Goal: Feedback & Contribution: Contribute content

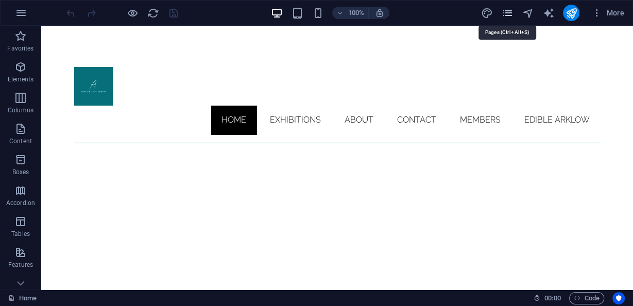
click at [509, 14] on icon "pages" at bounding box center [507, 13] width 12 height 12
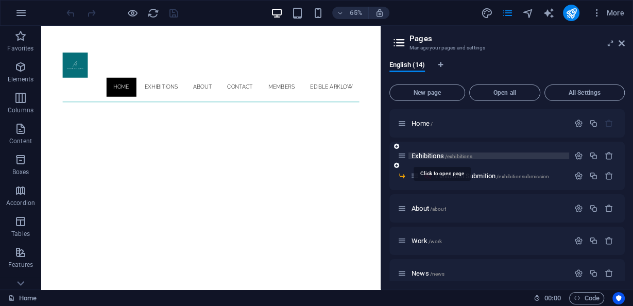
click at [434, 158] on span "Exhibitions /exhibitions" at bounding box center [442, 156] width 61 height 8
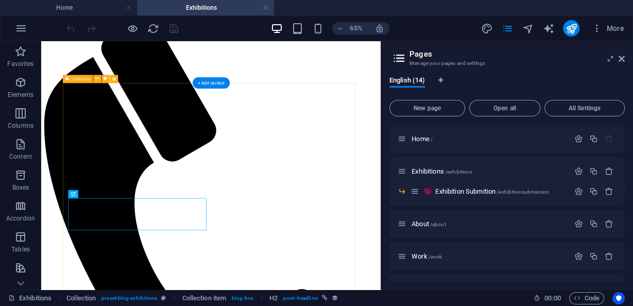
scroll to position [197, 0]
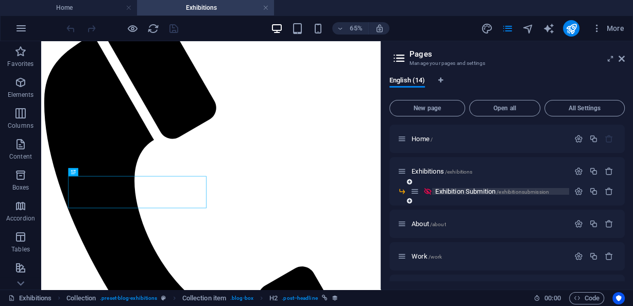
click at [464, 191] on span "Exhibition Submition /exhibitionsubmission" at bounding box center [492, 192] width 114 height 8
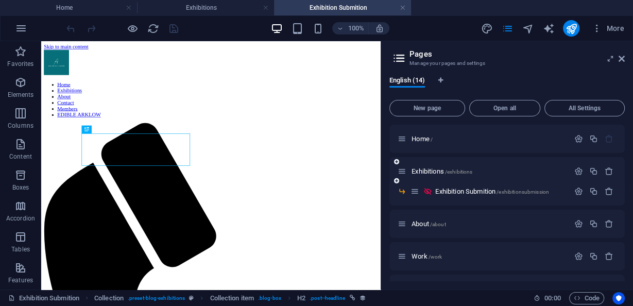
scroll to position [0, 0]
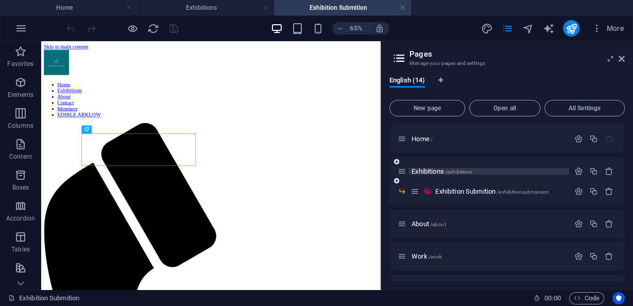
click at [449, 171] on span "/exhibitions" at bounding box center [459, 172] width 28 height 6
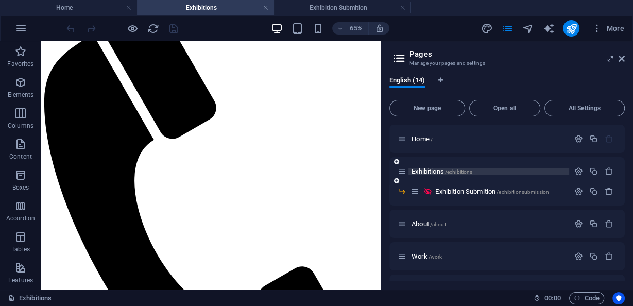
drag, startPoint x: 430, startPoint y: 174, endPoint x: 423, endPoint y: 171, distance: 7.7
click at [423, 171] on span "Exhibitions /exhibitions" at bounding box center [442, 171] width 61 height 8
click at [397, 181] on icon at bounding box center [396, 181] width 5 height 6
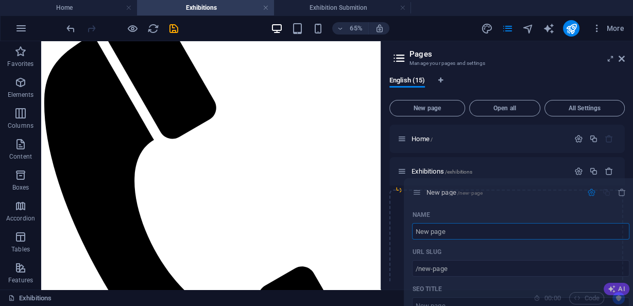
drag, startPoint x: 401, startPoint y: 227, endPoint x: 417, endPoint y: 192, distance: 38.7
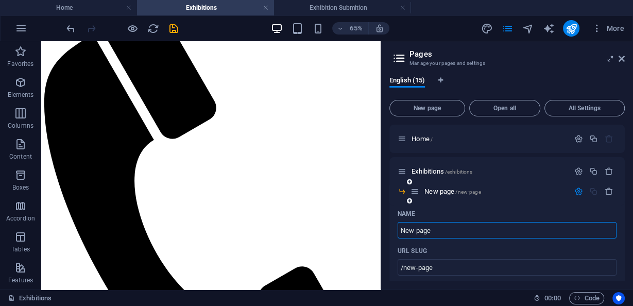
click at [414, 194] on icon at bounding box center [415, 191] width 9 height 9
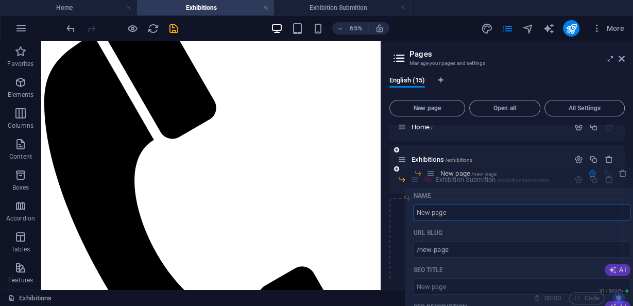
scroll to position [0, 0]
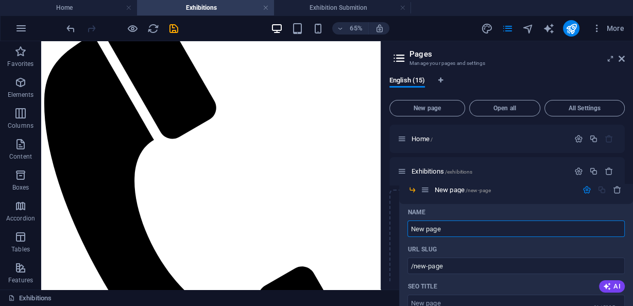
drag, startPoint x: 415, startPoint y: 152, endPoint x: 430, endPoint y: 196, distance: 45.9
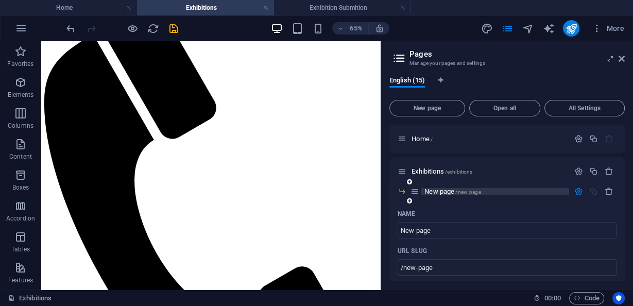
click at [510, 190] on p "New page /new-page" at bounding box center [495, 191] width 142 height 7
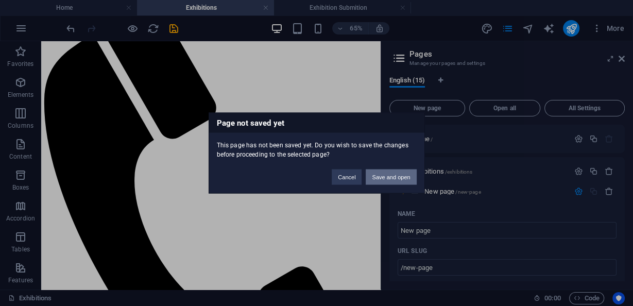
click at [387, 172] on button "Save and open" at bounding box center [391, 176] width 50 height 15
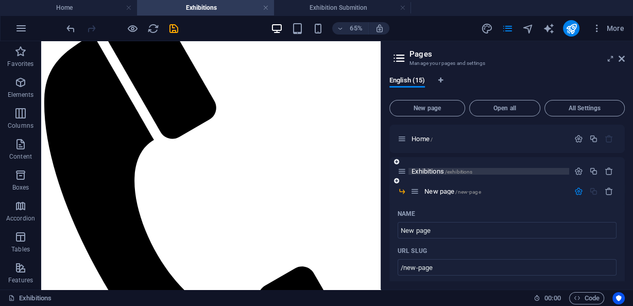
click at [438, 173] on span "Exhibitions /exhibitions" at bounding box center [442, 171] width 61 height 8
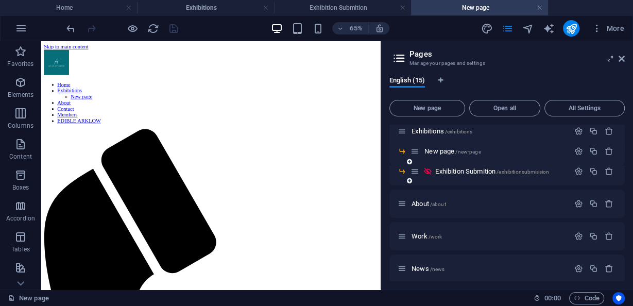
scroll to position [41, 0]
drag, startPoint x: 414, startPoint y: 171, endPoint x: 441, endPoint y: 168, distance: 26.9
click at [441, 168] on div "Home / Exhibitions /exhibitions New page /new-page Exhibition Submition /exhibi…" at bounding box center [506, 296] width 235 height 426
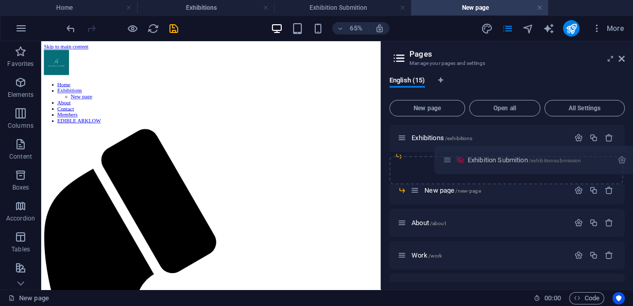
scroll to position [28, 0]
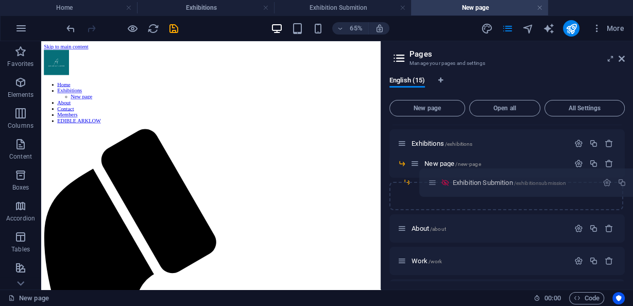
drag, startPoint x: 405, startPoint y: 183, endPoint x: 438, endPoint y: 184, distance: 33.0
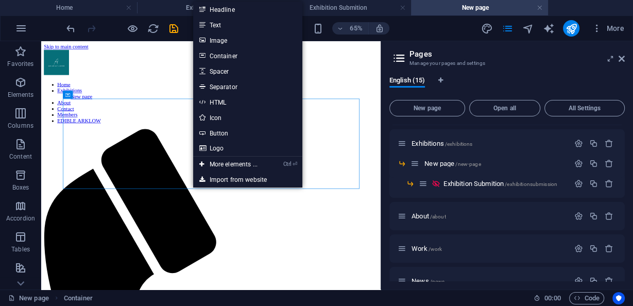
click at [229, 39] on link "Image" at bounding box center [247, 39] width 109 height 15
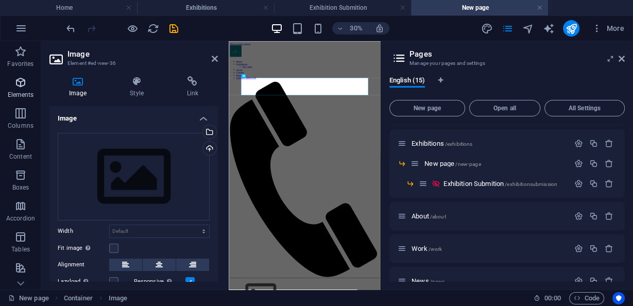
click at [23, 88] on icon "button" at bounding box center [20, 82] width 12 height 12
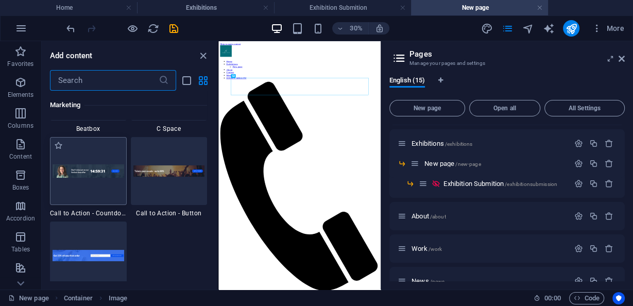
scroll to position [9221, 0]
click at [169, 180] on div at bounding box center [169, 169] width 77 height 68
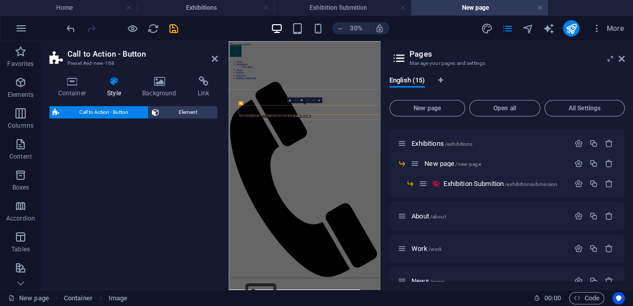
select select "rem"
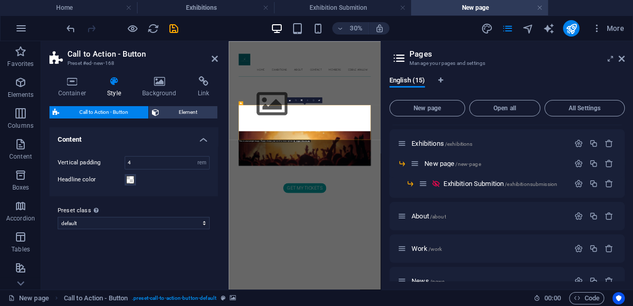
click at [217, 59] on icon at bounding box center [215, 59] width 6 height 8
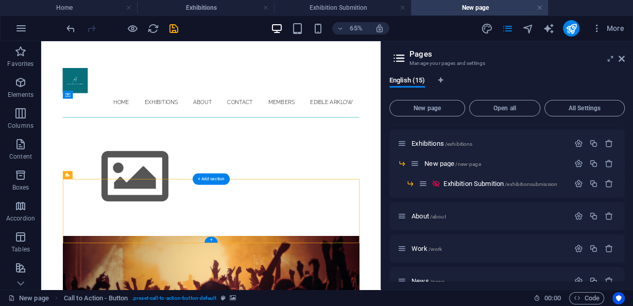
click at [135, 195] on figure at bounding box center [302, 250] width 440 height 116
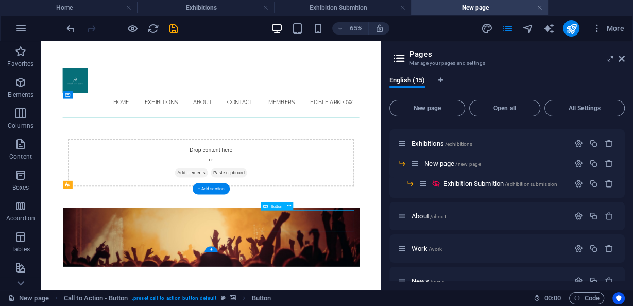
click at [173, 305] on html "Skip to main content Home Exhibitions New page About Contact Members EDIBLE ARK…" at bounding box center [302, 293] width 522 height 504
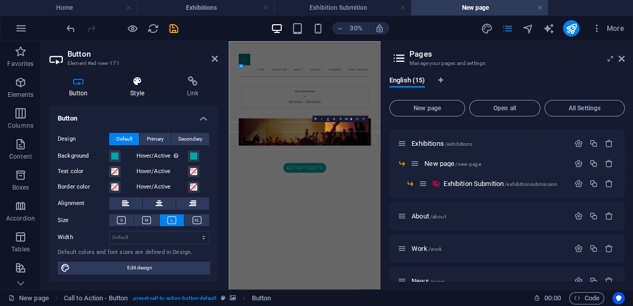
click at [144, 97] on h4 "Style" at bounding box center [139, 87] width 57 height 22
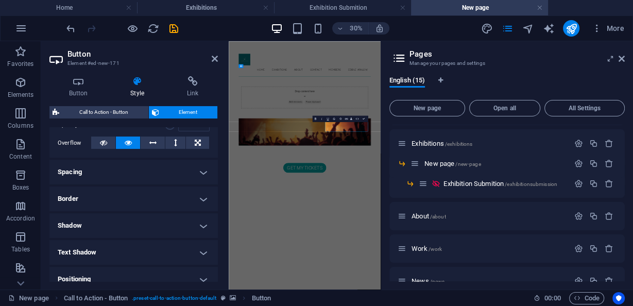
scroll to position [165, 0]
click at [150, 169] on h4 "Spacing" at bounding box center [133, 171] width 168 height 25
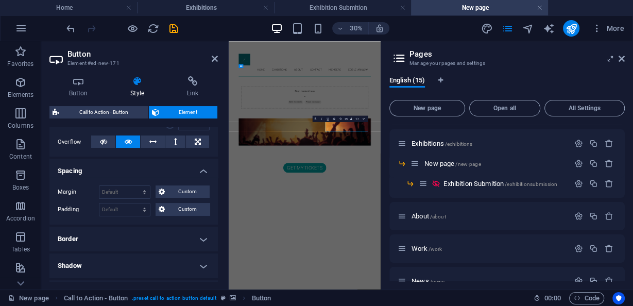
click at [151, 166] on h4 "Spacing" at bounding box center [133, 168] width 168 height 19
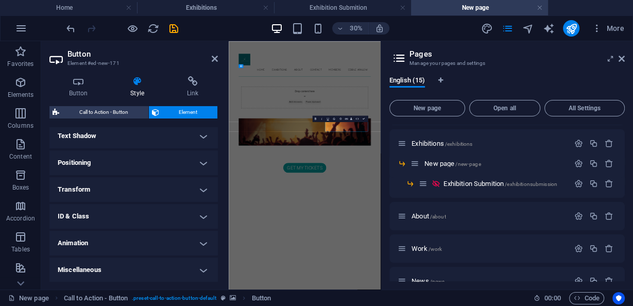
scroll to position [281, 0]
click at [117, 208] on h4 "ID & Class" at bounding box center [133, 215] width 168 height 25
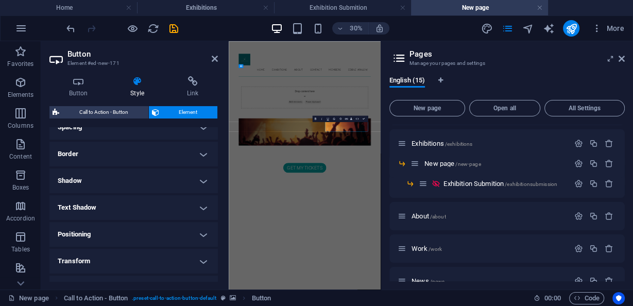
click at [108, 237] on h4 "Positioning" at bounding box center [133, 234] width 168 height 25
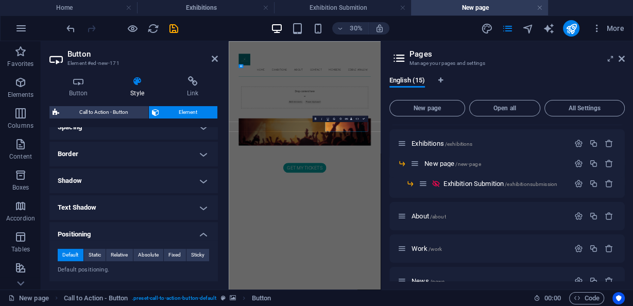
click at [110, 234] on h4 "Positioning" at bounding box center [133, 231] width 168 height 19
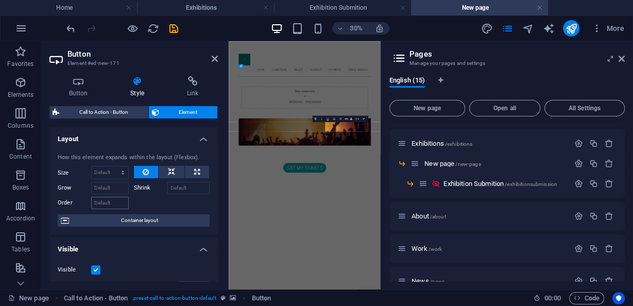
scroll to position [0, 0]
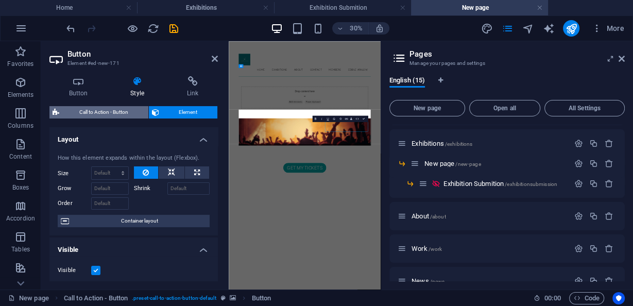
click at [123, 114] on span "Call to Action - Button" at bounding box center [103, 112] width 83 height 12
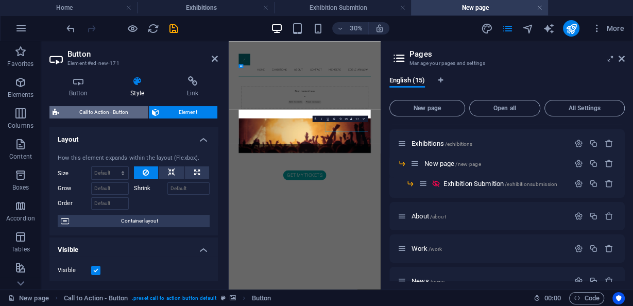
select select "rem"
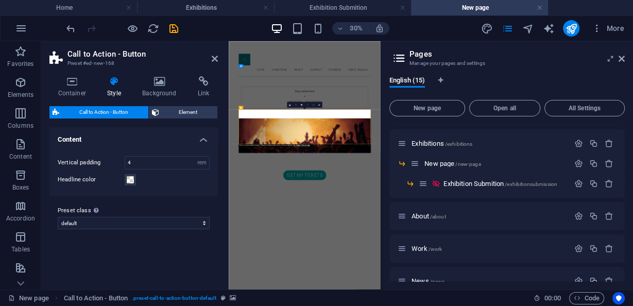
click at [123, 213] on label "Preset class Above chosen variant and settings affect all elements which carry …" at bounding box center [134, 211] width 152 height 12
click at [123, 217] on select "default Add preset class" at bounding box center [134, 223] width 152 height 12
click at [121, 86] on icon at bounding box center [114, 81] width 31 height 10
click at [156, 91] on h4 "Background" at bounding box center [162, 87] width 56 height 22
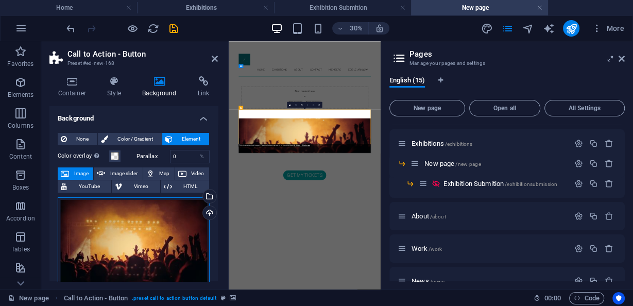
click at [184, 214] on div "Drag files here, click to choose files or select files from Files or our free s…" at bounding box center [134, 248] width 152 height 103
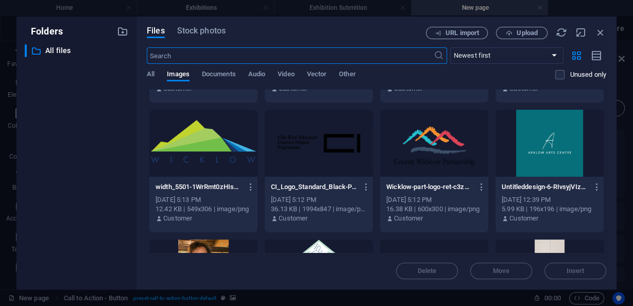
scroll to position [124, 0]
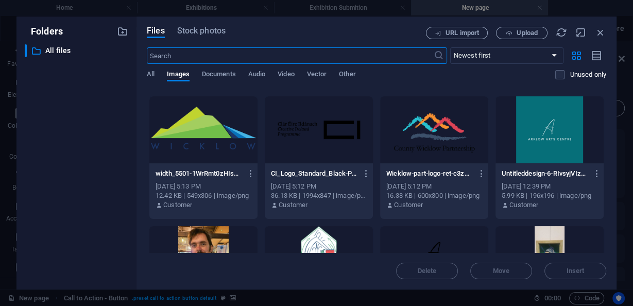
click at [541, 123] on div at bounding box center [550, 129] width 108 height 67
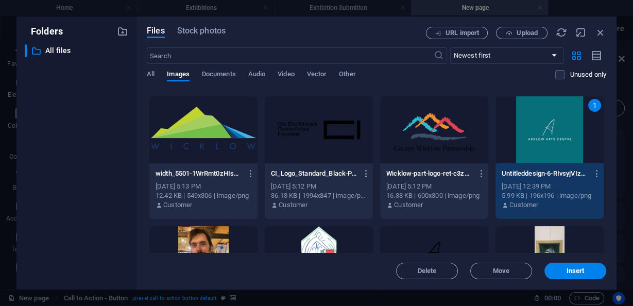
click at [541, 123] on div "1" at bounding box center [550, 129] width 108 height 67
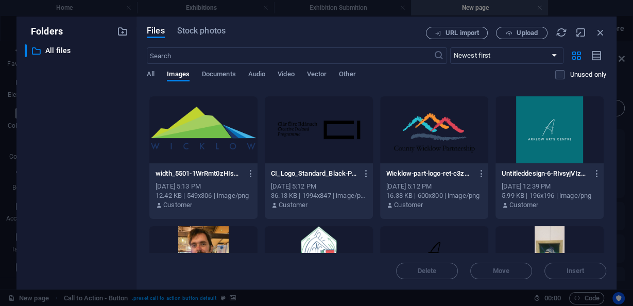
click at [573, 137] on div at bounding box center [550, 129] width 108 height 67
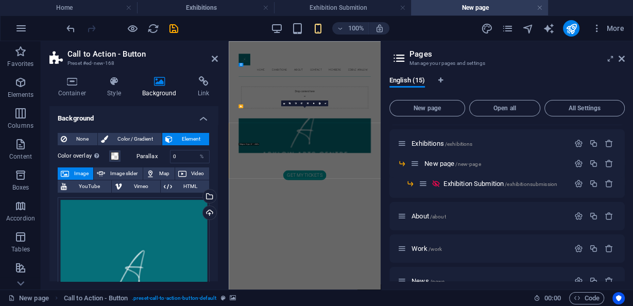
scroll to position [0, 0]
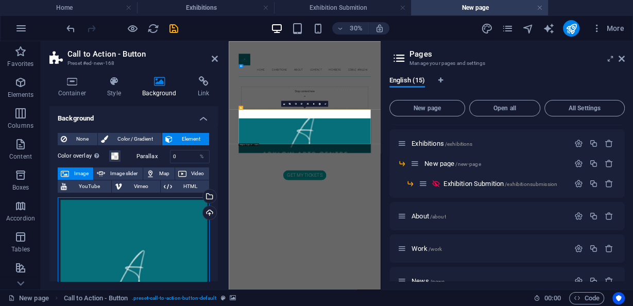
click at [207, 234] on div "Drag files here, click to choose files or select files from Files or our free s…" at bounding box center [134, 273] width 152 height 152
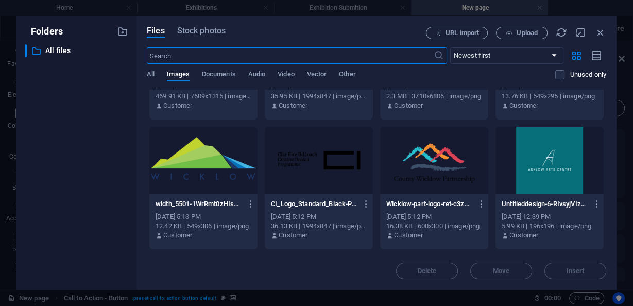
scroll to position [82, 0]
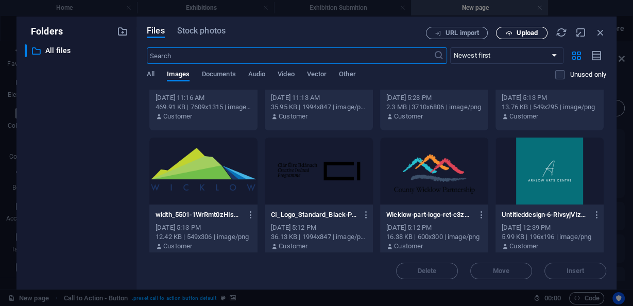
click at [504, 33] on span "Upload" at bounding box center [522, 33] width 42 height 7
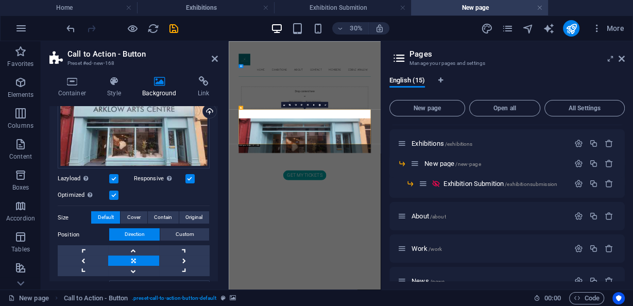
scroll to position [124, 0]
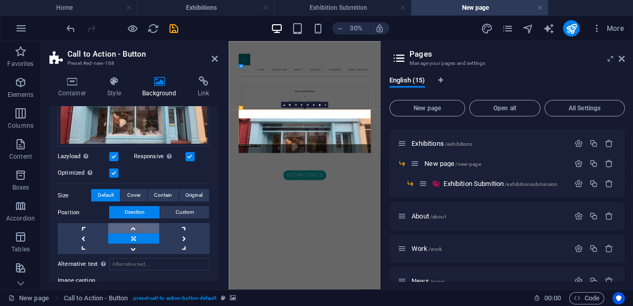
click at [136, 227] on link at bounding box center [133, 228] width 50 height 10
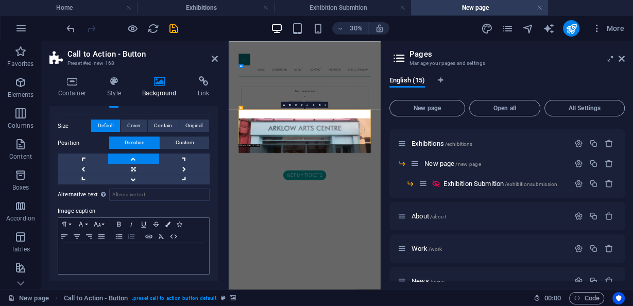
scroll to position [194, 0]
click at [114, 248] on p at bounding box center [133, 252] width 141 height 9
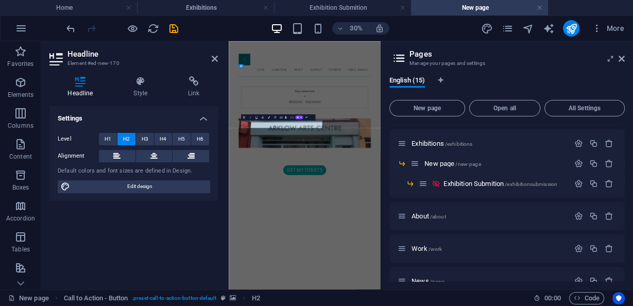
click at [526, 305] on html "Skip to main content Home Exhibitions New page About Contact Members EDIBLE ARK…" at bounding box center [482, 297] width 506 height 512
click at [470, 305] on html "Skip to main content Home Exhibitions New page About Contact Members EDIBLE ARK…" at bounding box center [482, 297] width 506 height 512
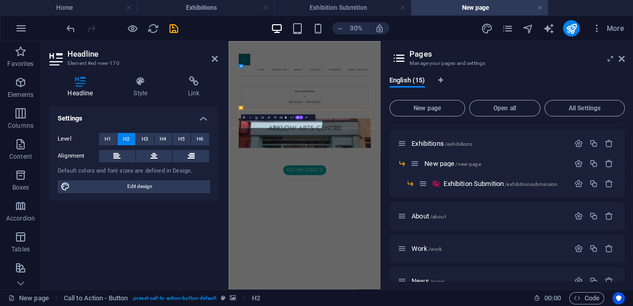
click at [544, 305] on html "Skip to main content Home Exhibitions New page About Contact Members EDIBLE ARK…" at bounding box center [482, 297] width 506 height 512
click at [496, 305] on html "Skip to main content Home Exhibitions New page About Contact Members EDIBLE ARK…" at bounding box center [482, 297] width 506 height 512
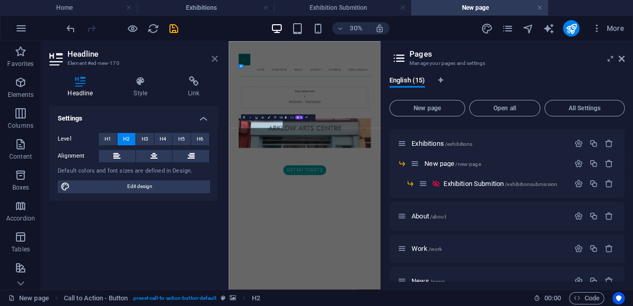
click at [214, 57] on icon at bounding box center [215, 59] width 6 height 8
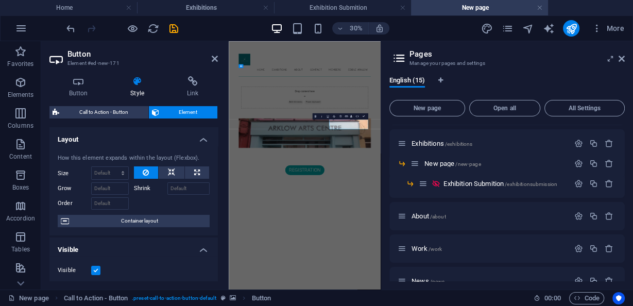
click at [581, 305] on html "Skip to main content Home Exhibitions New page About Contact Members EDIBLE ARK…" at bounding box center [482, 297] width 506 height 512
click at [568, 305] on html "Skip to main content Home Exhibitions New page About Contact Members EDIBLE ARK…" at bounding box center [482, 297] width 506 height 512
click at [217, 58] on icon at bounding box center [215, 59] width 6 height 8
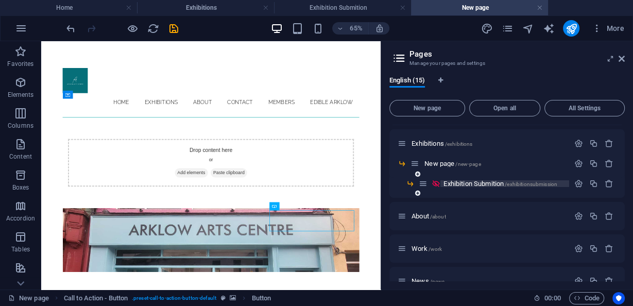
click at [492, 181] on span "Exhibition Submition /exhibitionsubmission" at bounding box center [501, 184] width 114 height 8
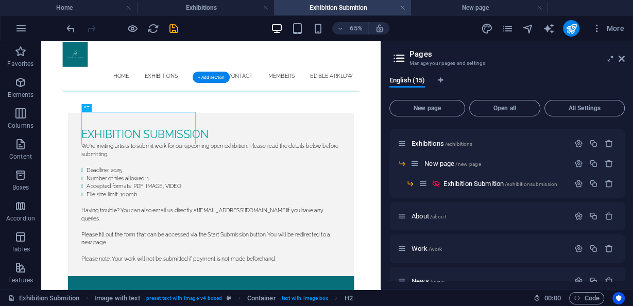
scroll to position [41, 0]
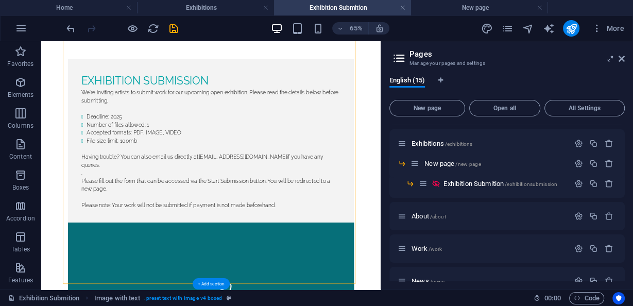
scroll to position [124, 0]
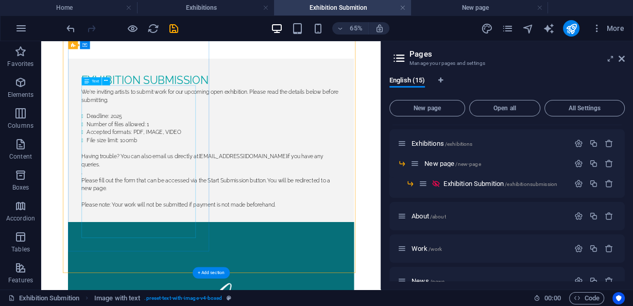
click at [155, 293] on div "We're inviting artists to submit work for our upcoming open exhibition. Please …" at bounding box center [302, 205] width 399 height 185
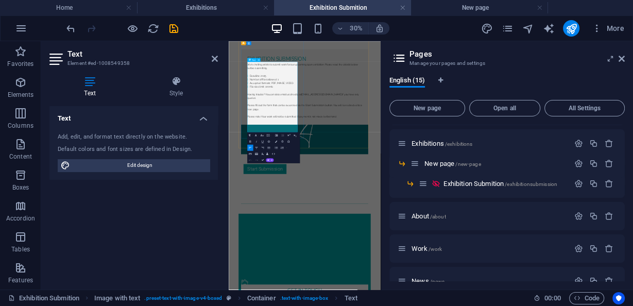
click at [402, 249] on p "." at bounding box center [482, 243] width 383 height 12
click at [218, 57] on aside "Text Element #ed-1008549358 Text Style Text Add, edit, and format text directly…" at bounding box center [135, 165] width 188 height 248
drag, startPoint x: 623, startPoint y: 57, endPoint x: 302, endPoint y: 90, distance: 323.1
click at [623, 57] on icon at bounding box center [622, 59] width 6 height 8
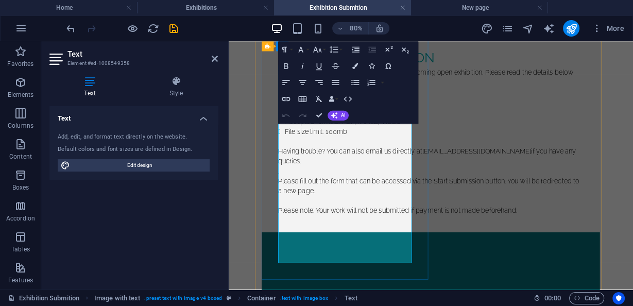
scroll to position [165, 0]
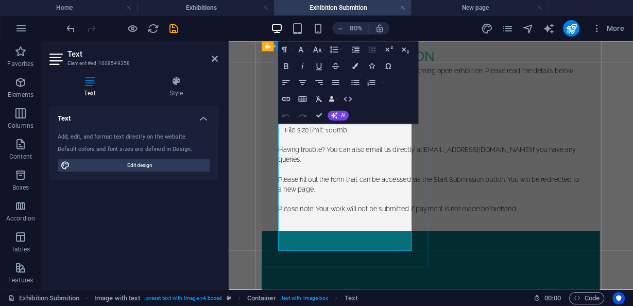
click at [336, 232] on p "Please fill out the form that can be accessed via the Start Submission button. …" at bounding box center [482, 220] width 382 height 25
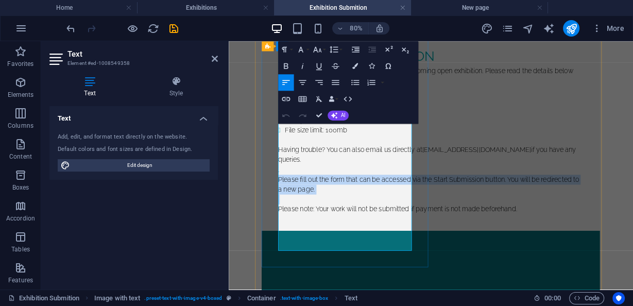
drag, startPoint x: 293, startPoint y: 232, endPoint x: 416, endPoint y: 266, distance: 127.7
click at [416, 258] on div "We're inviting artists to submit work for our upcoming open exhibition. Please …" at bounding box center [482, 164] width 382 height 185
click at [390, 233] on p "Please fill out the form that can be accessed via the Start Submission button. …" at bounding box center [482, 220] width 382 height 25
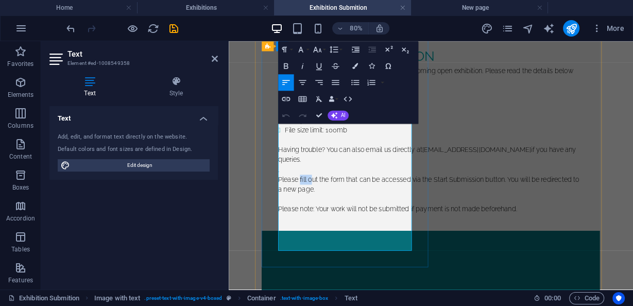
drag, startPoint x: 318, startPoint y: 234, endPoint x: 332, endPoint y: 234, distance: 13.9
click at [334, 233] on p "Please fill out the form that can be accessed via the Start Submission button. …" at bounding box center [482, 220] width 382 height 25
click at [319, 233] on p "Please fill out the form that can be accessed via the Start Submission button. …" at bounding box center [482, 220] width 382 height 25
click at [320, 233] on p "Please fill out the form that can be accessed via the Start Submission button. …" at bounding box center [482, 220] width 382 height 25
click at [319, 233] on p "Please fill out the form that can be accessed via the Start Submission button. …" at bounding box center [482, 220] width 382 height 25
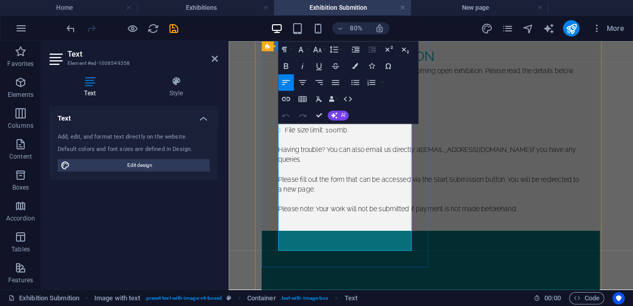
click at [318, 233] on p "Please fill out the form that can be accessed via the Start Submission button. …" at bounding box center [482, 220] width 382 height 25
drag, startPoint x: 367, startPoint y: 247, endPoint x: 360, endPoint y: 231, distance: 18.0
click at [360, 231] on p "Please pay the fee fill out the form that can be accessed via the Start Submiss…" at bounding box center [482, 220] width 382 height 25
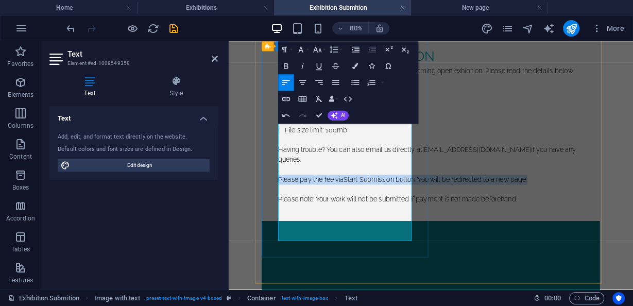
drag, startPoint x: 455, startPoint y: 246, endPoint x: 290, endPoint y: 233, distance: 165.4
click at [291, 220] on p "Please pay the fee via Start Submission button. You will be redirected to a new…" at bounding box center [482, 214] width 382 height 12
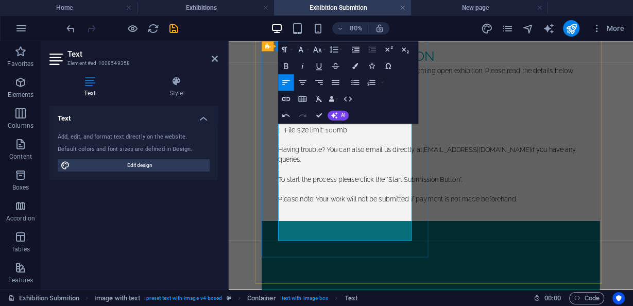
click at [396, 220] on p "To start the process please click the "Start Submission Button"." at bounding box center [482, 214] width 382 height 12
click at [352, 220] on p "To start the process please click the "Start Submission Button"." at bounding box center [482, 214] width 382 height 12
click at [403, 220] on p "To start the proccess please click the "Start Submission Button"." at bounding box center [482, 214] width 382 height 12
click at [339, 220] on p "To start the proccess please click the "Start Submission Button"." at bounding box center [482, 214] width 382 height 12
click at [349, 220] on p "To start the proccess please click the "Start Submission Button"." at bounding box center [482, 214] width 382 height 12
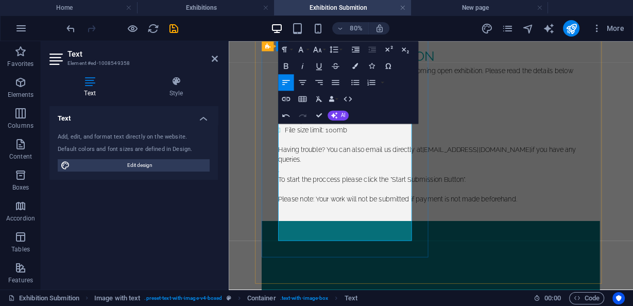
drag, startPoint x: 351, startPoint y: 233, endPoint x: 355, endPoint y: 225, distance: 9.2
click at [351, 220] on p "To start the proccess please click the "Start Submission Button"." at bounding box center [482, 214] width 382 height 12
click at [381, 220] on p "To start the process please click the "Start Submission Button"." at bounding box center [482, 214] width 382 height 12
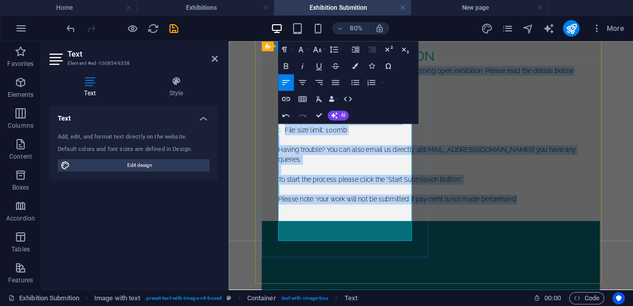
copy div "We're inviting artists to submit work for our upcoming open exhibition. Please …"
click at [360, 196] on p "Having trouble? You can also email us directly at [EMAIL_ADDRESS][DOMAIN_NAME] …" at bounding box center [482, 183] width 382 height 25
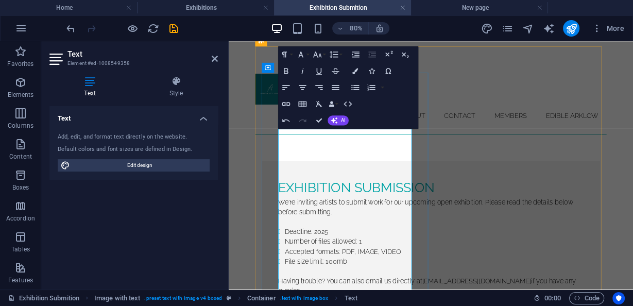
scroll to position [0, 0]
